Goal: Task Accomplishment & Management: Manage account settings

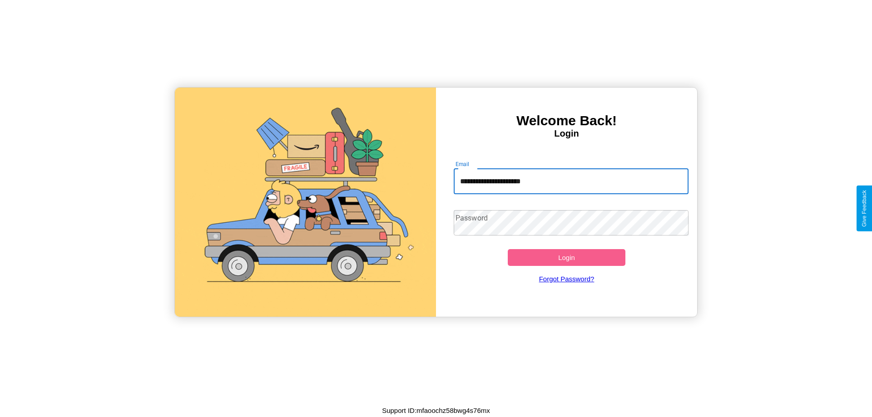
type input "**********"
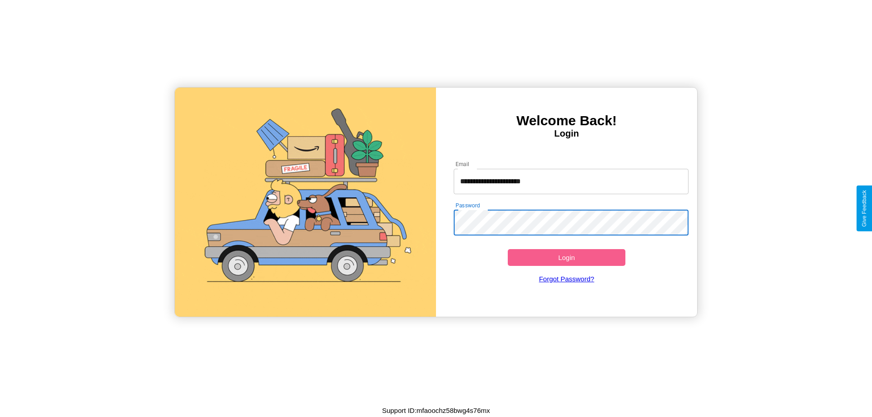
click at [566, 258] on button "Login" at bounding box center [567, 257] width 118 height 17
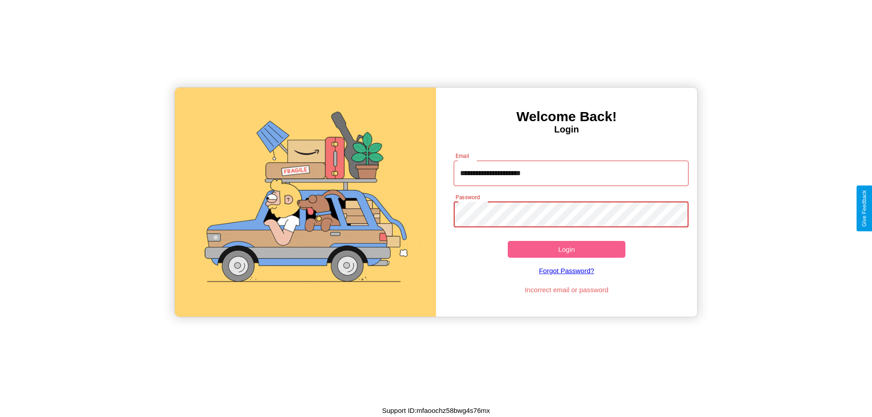
click at [566, 249] on button "Login" at bounding box center [567, 249] width 118 height 17
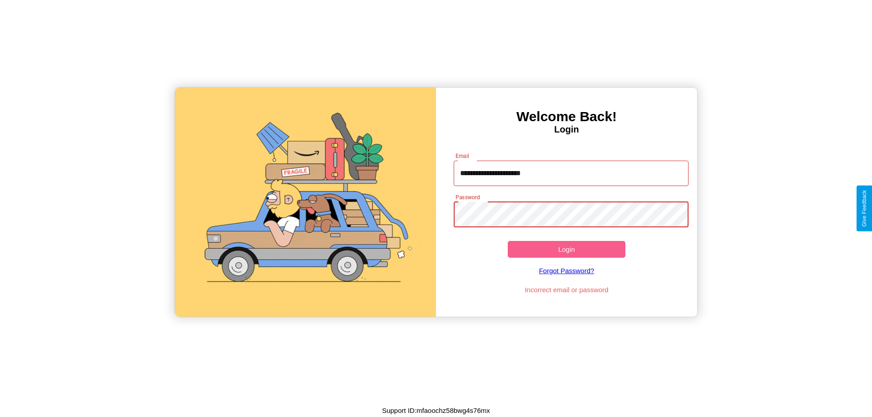
click at [566, 249] on button "Login" at bounding box center [567, 249] width 118 height 17
